Goal: Task Accomplishment & Management: Complete application form

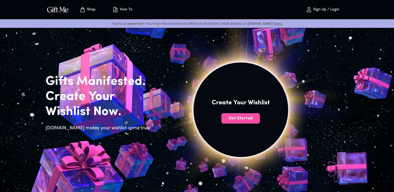
click at [230, 119] on span "Get Started" at bounding box center [241, 119] width 39 height 6
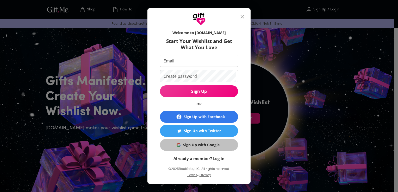
click at [200, 148] on div "Sign Up with Google" at bounding box center [201, 145] width 37 height 6
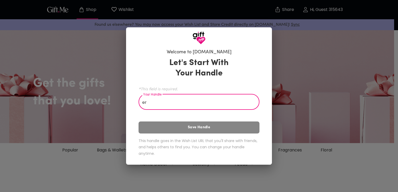
type input "e"
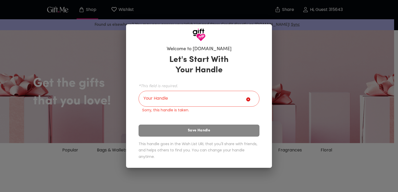
click at [309, 76] on div "Welcome to [DOMAIN_NAME] Let's Start With Your Handle *This field is required. …" at bounding box center [199, 96] width 398 height 192
